Goal: Understand process/instructions: Learn how to perform a task or action

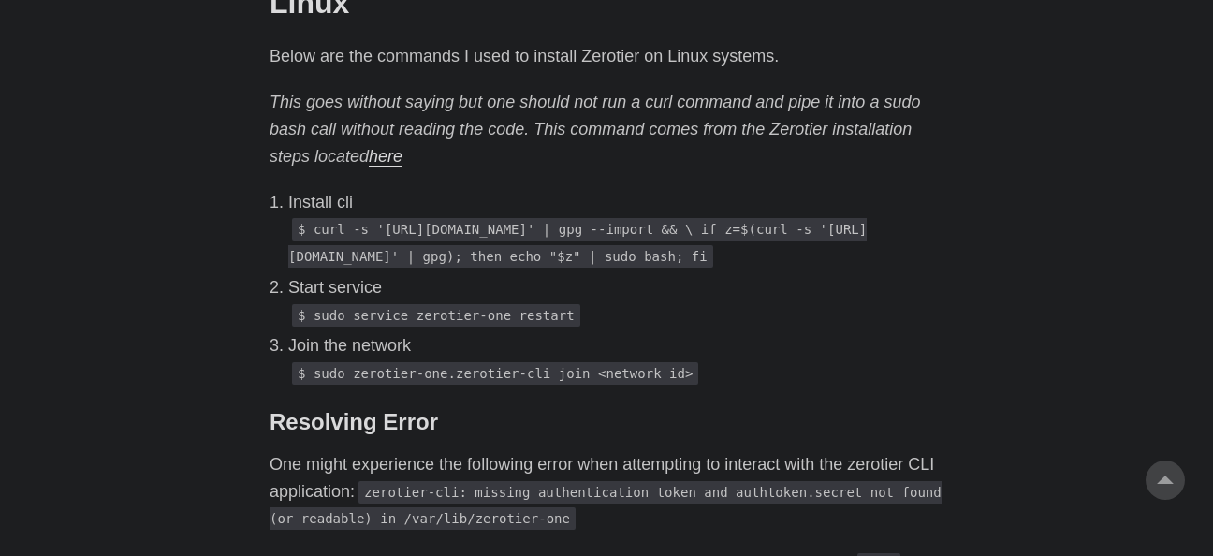
scroll to position [1404, 0]
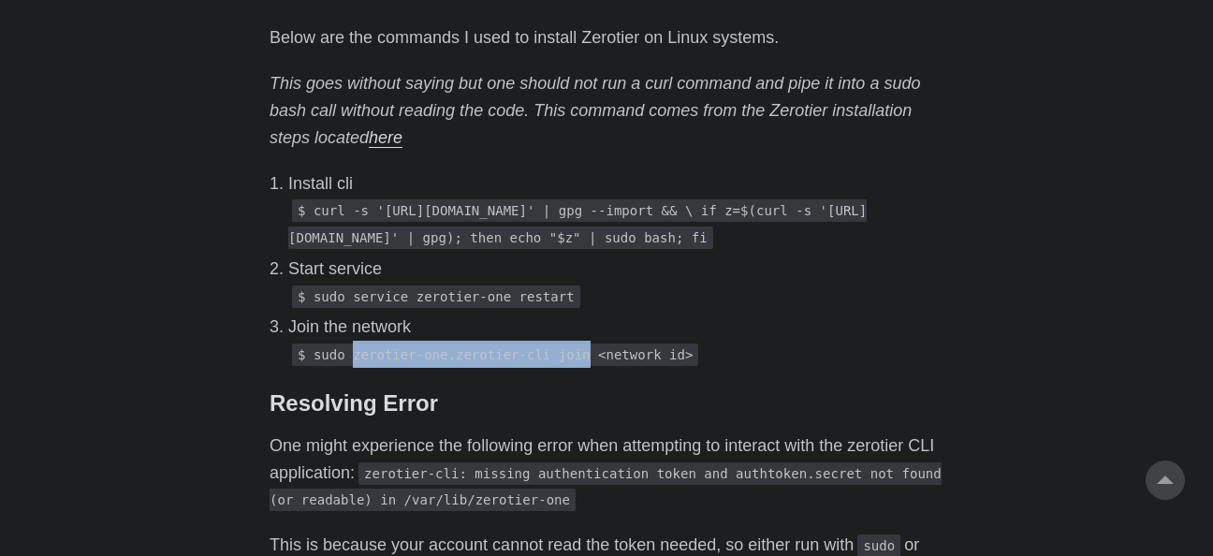
drag, startPoint x: 347, startPoint y: 410, endPoint x: 567, endPoint y: 401, distance: 220.1
click at [567, 366] on code "$ sudo zerotier-one.zerotier-cli join <network id>" at bounding box center [495, 354] width 406 height 22
copy code "zerotier-one.zerotier-cli join"
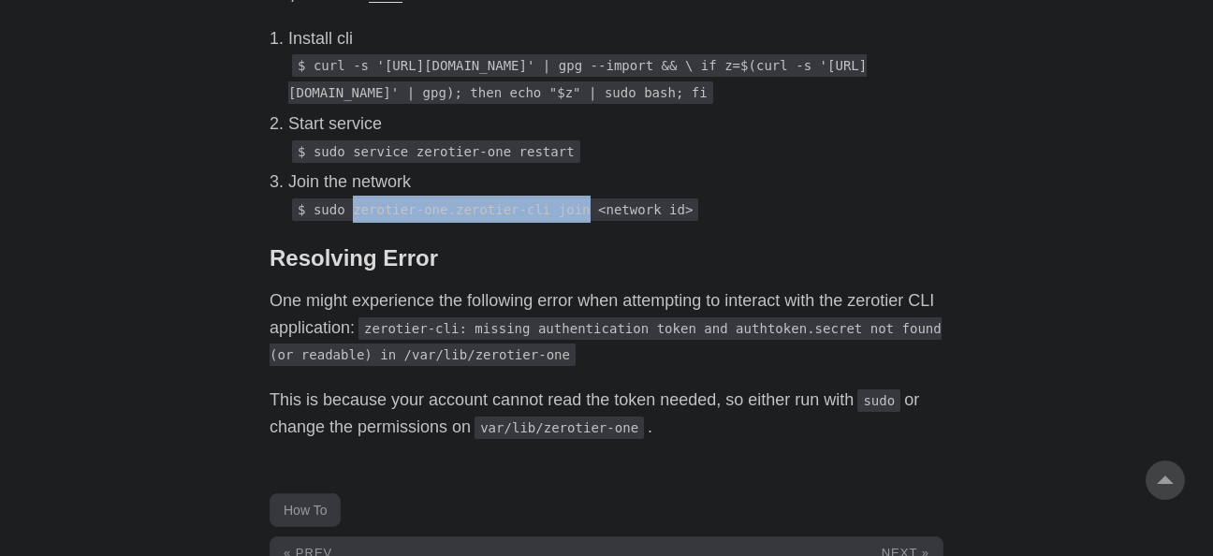
scroll to position [1684, 0]
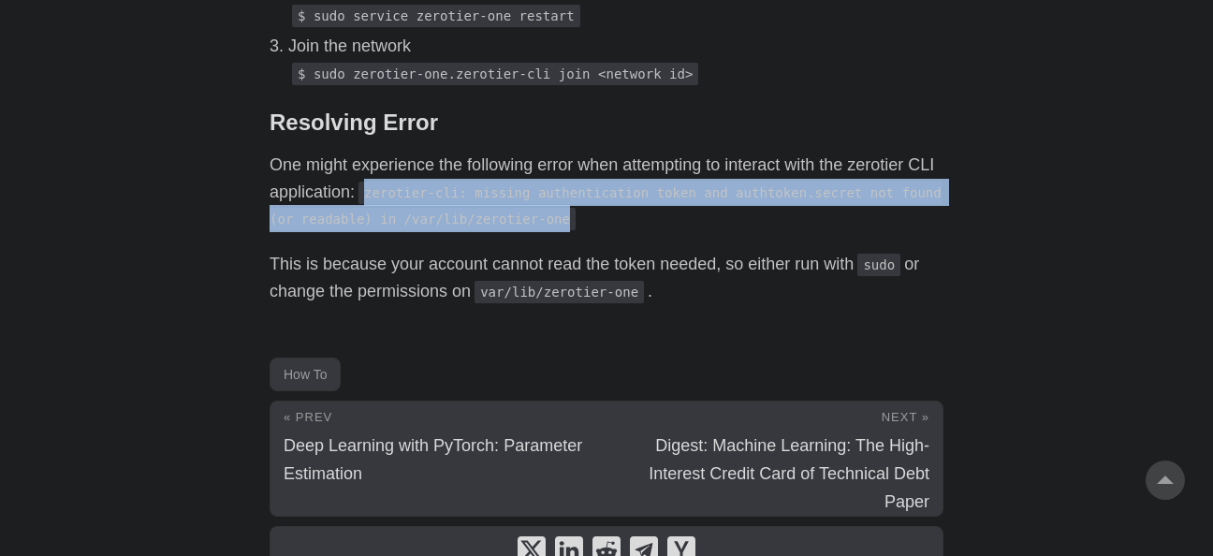
drag, startPoint x: 366, startPoint y: 246, endPoint x: 562, endPoint y: 284, distance: 200.2
click at [562, 232] on p "One might experience the following error when attempting to interact with the z…" at bounding box center [606, 192] width 674 height 80
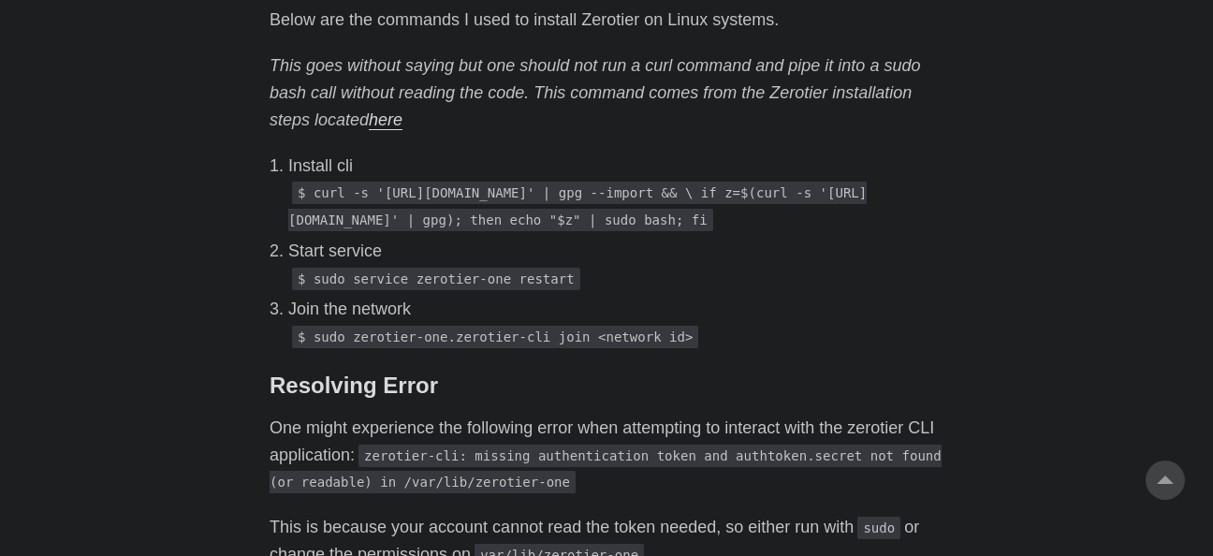
scroll to position [1376, 0]
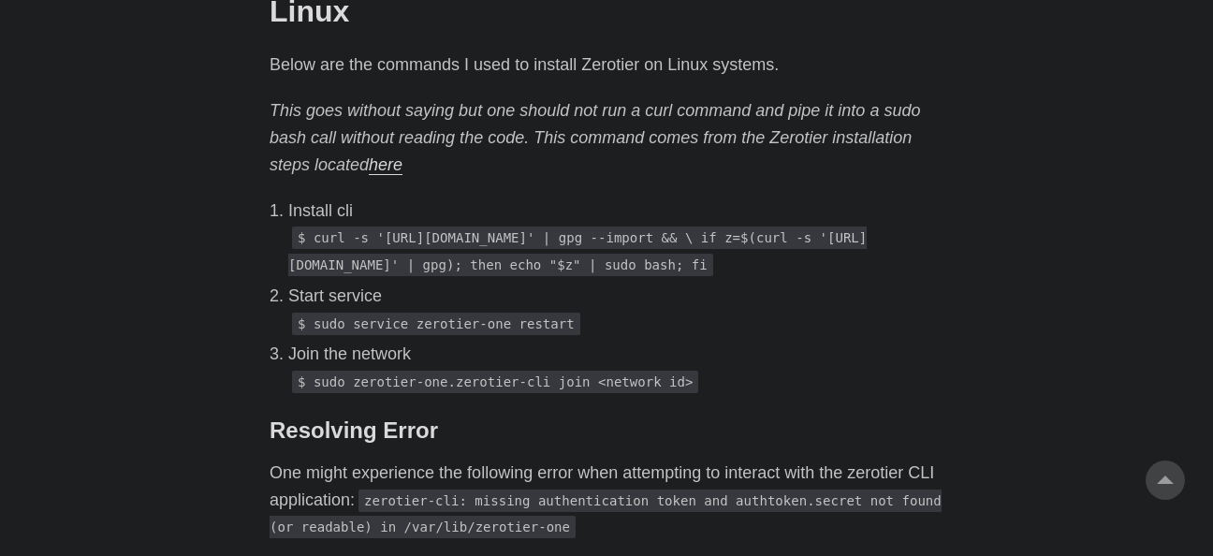
drag, startPoint x: 295, startPoint y: 269, endPoint x: 442, endPoint y: 321, distance: 155.7
click at [442, 278] on p "$ curl -s '[URL][DOMAIN_NAME]' | gpg --import && \ if z=$(curl -s '[URL][DOMAIN…" at bounding box center [615, 251] width 655 height 54
copy code "[URL][DOMAIN_NAME]' | gpg --import && \ if z=$(curl -s '[URL][DOMAIN_NAME]' | g…"
click at [570, 310] on p "Start service" at bounding box center [615, 296] width 655 height 27
drag, startPoint x: 346, startPoint y: 376, endPoint x: 371, endPoint y: 377, distance: 25.3
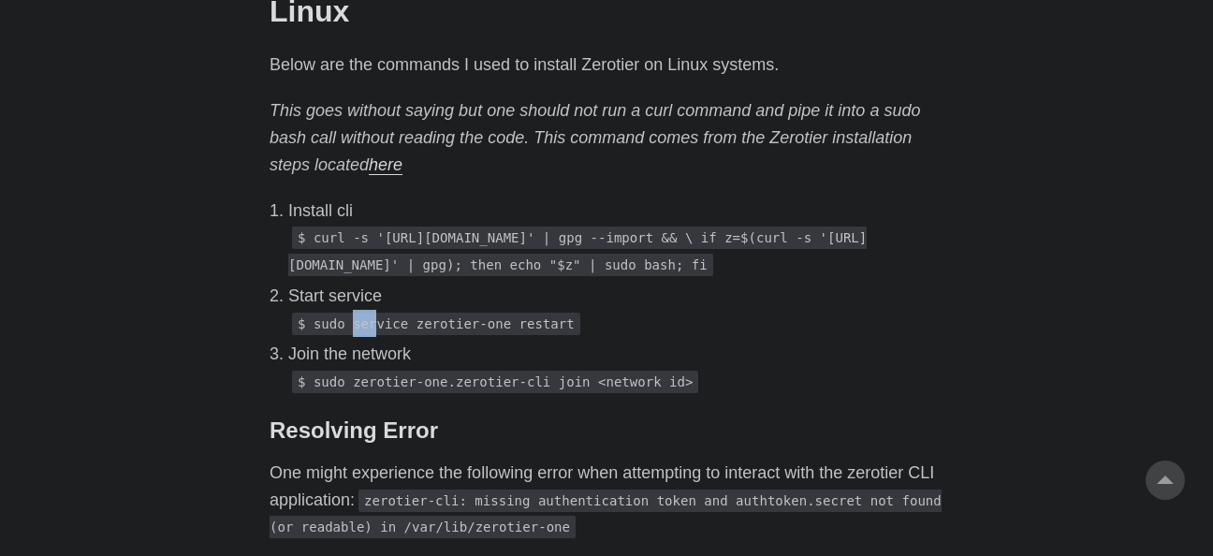
click at [371, 335] on code "$ sudo service zerotier-one restart" at bounding box center [436, 324] width 288 height 22
click at [608, 337] on p "$ sudo service zerotier-one restart" at bounding box center [615, 323] width 655 height 27
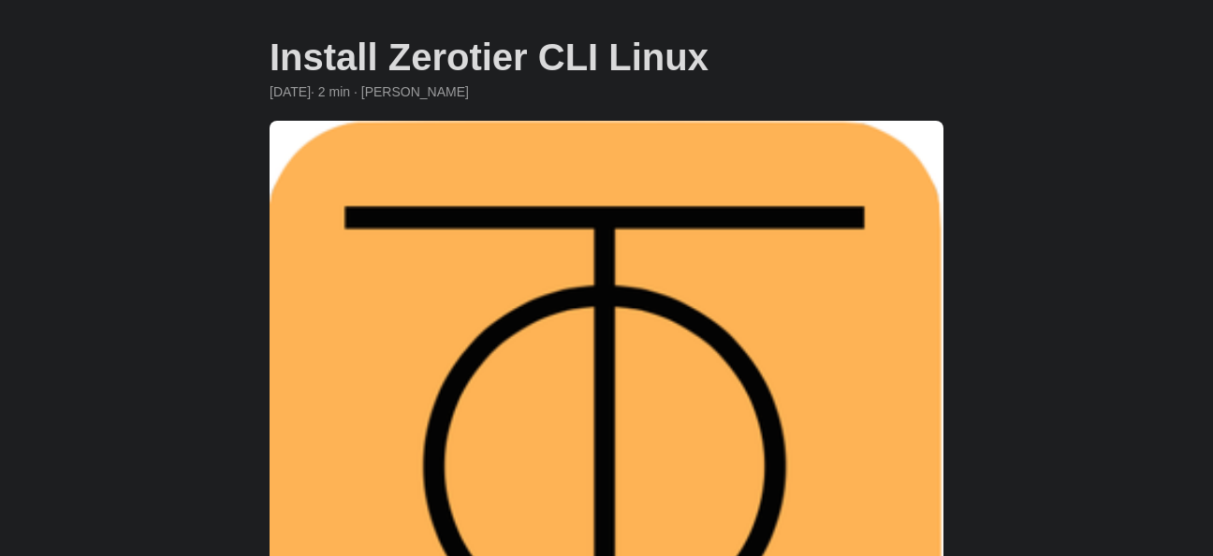
scroll to position [0, 0]
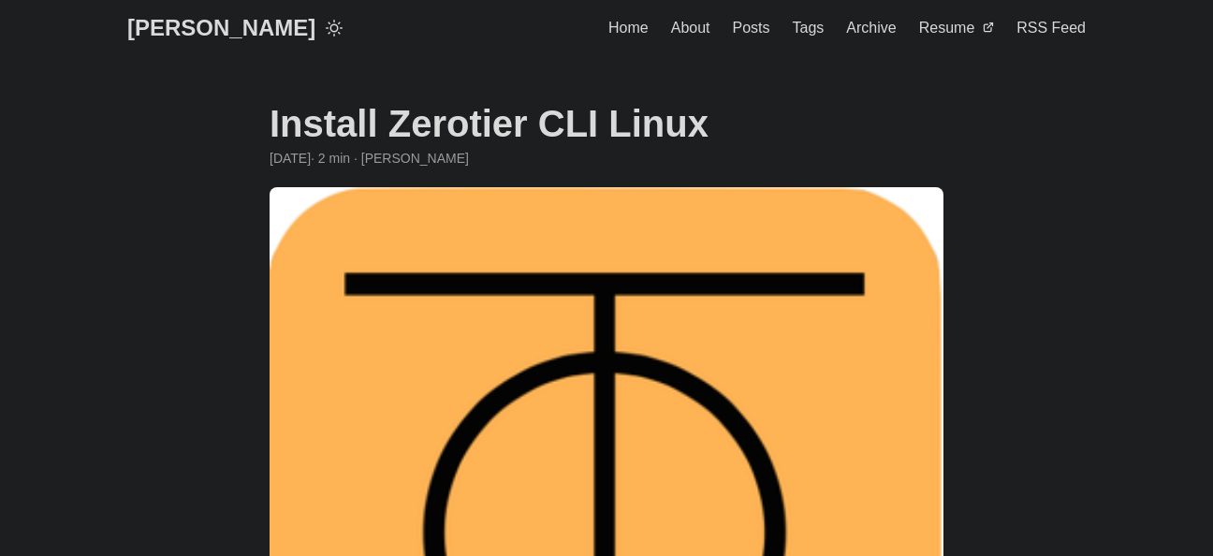
click at [633, 31] on span "Home" at bounding box center [628, 28] width 40 height 16
